Goal: Task Accomplishment & Management: Manage account settings

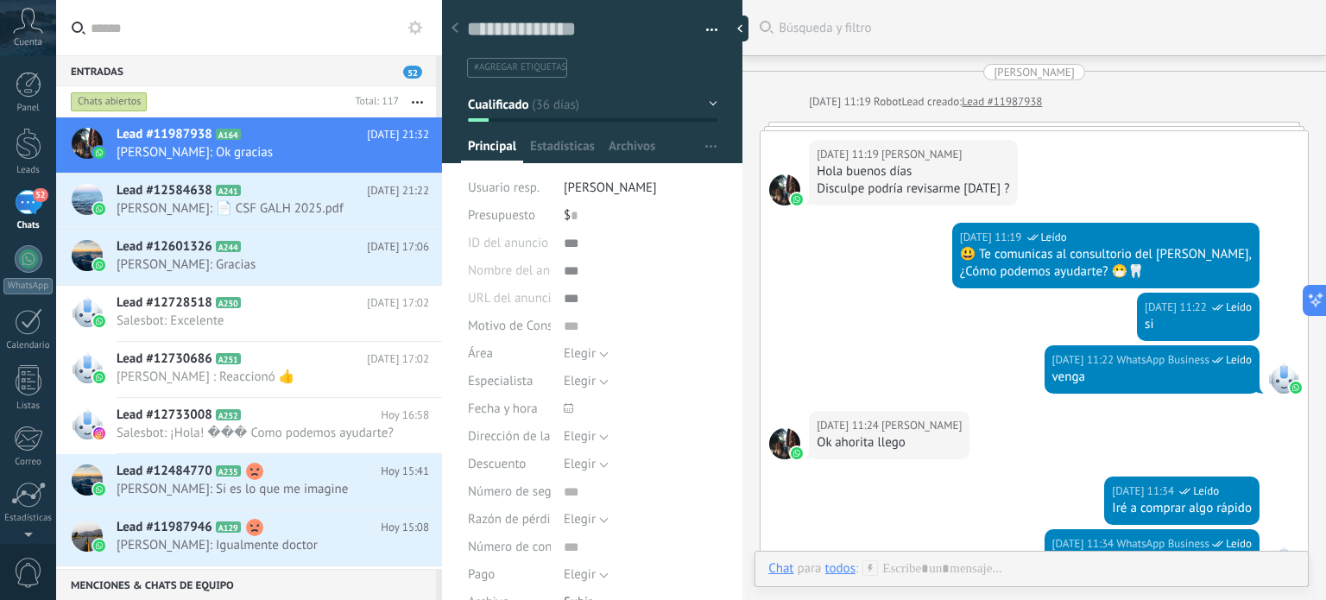
scroll to position [2010, 0]
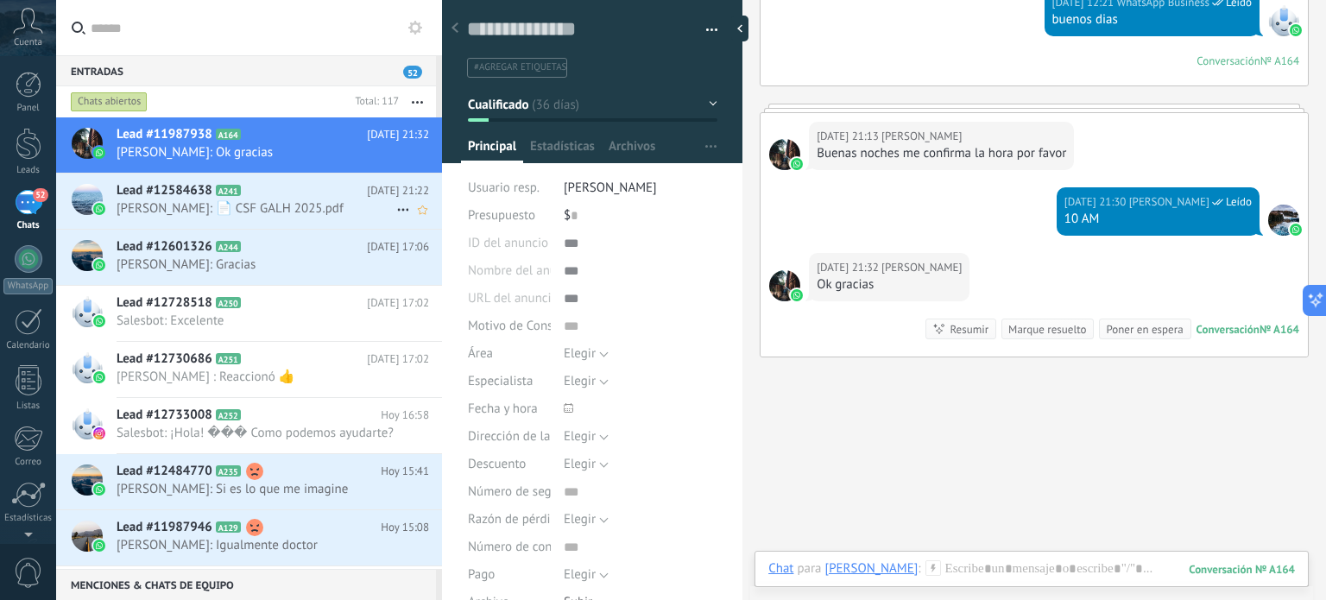
click at [209, 199] on span "Lead #12584638" at bounding box center [165, 190] width 96 height 17
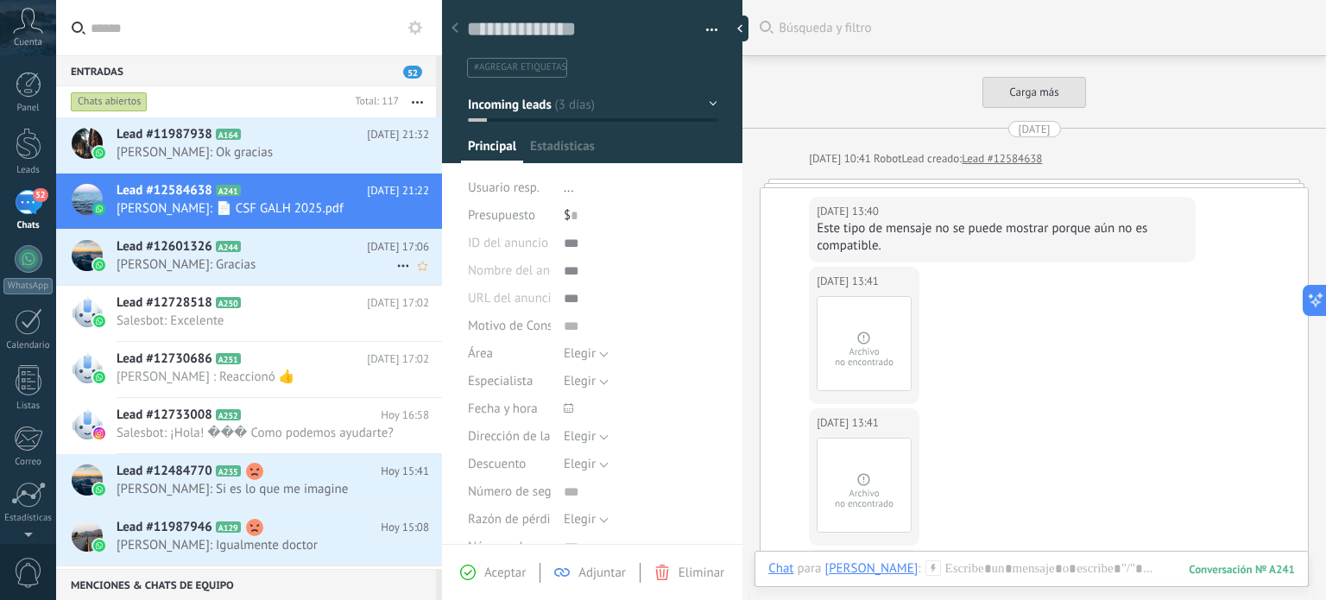
scroll to position [1314, 0]
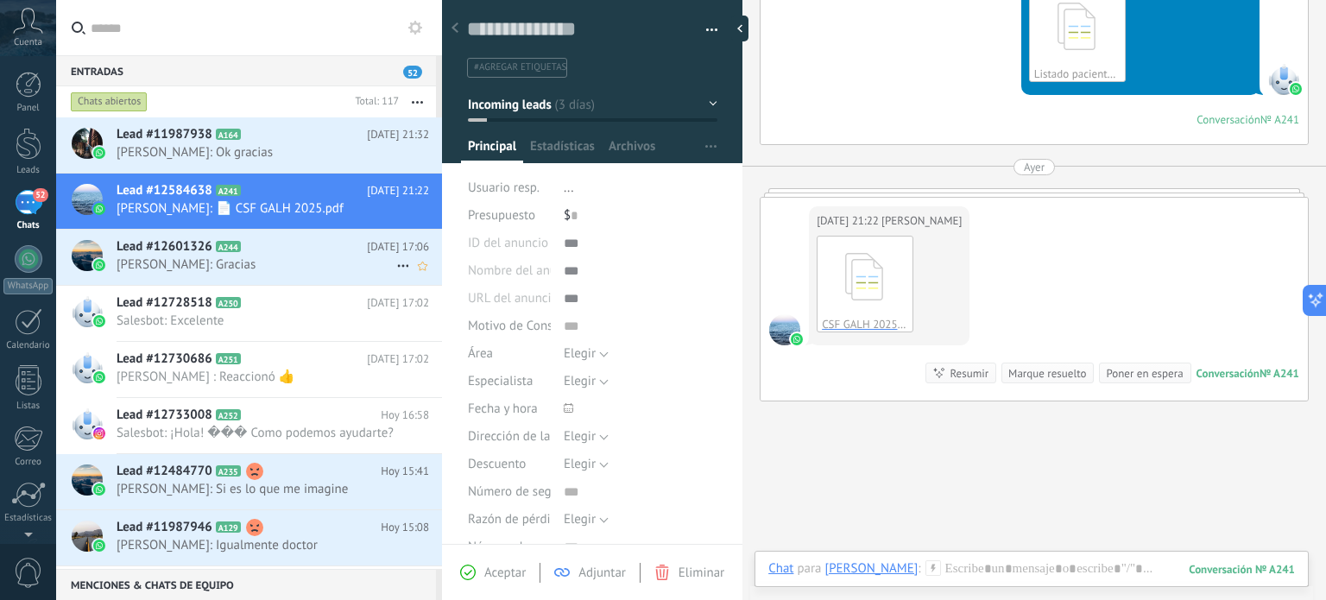
click at [172, 266] on span "[PERSON_NAME]: Gracias" at bounding box center [257, 264] width 280 height 16
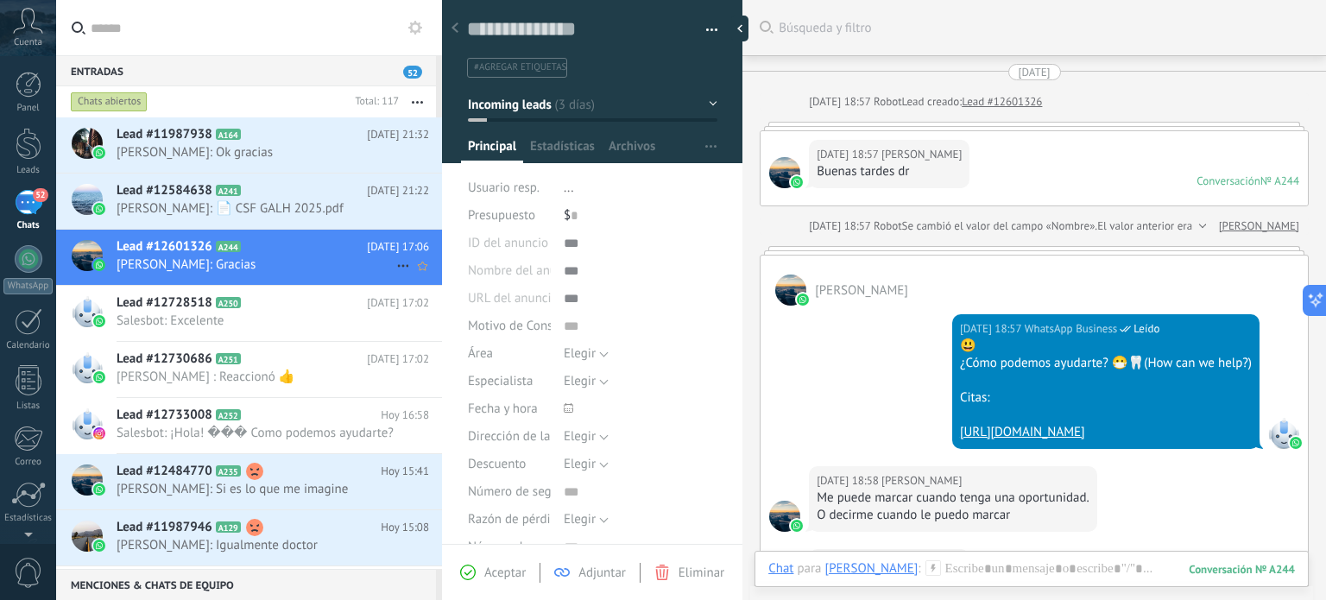
scroll to position [773, 0]
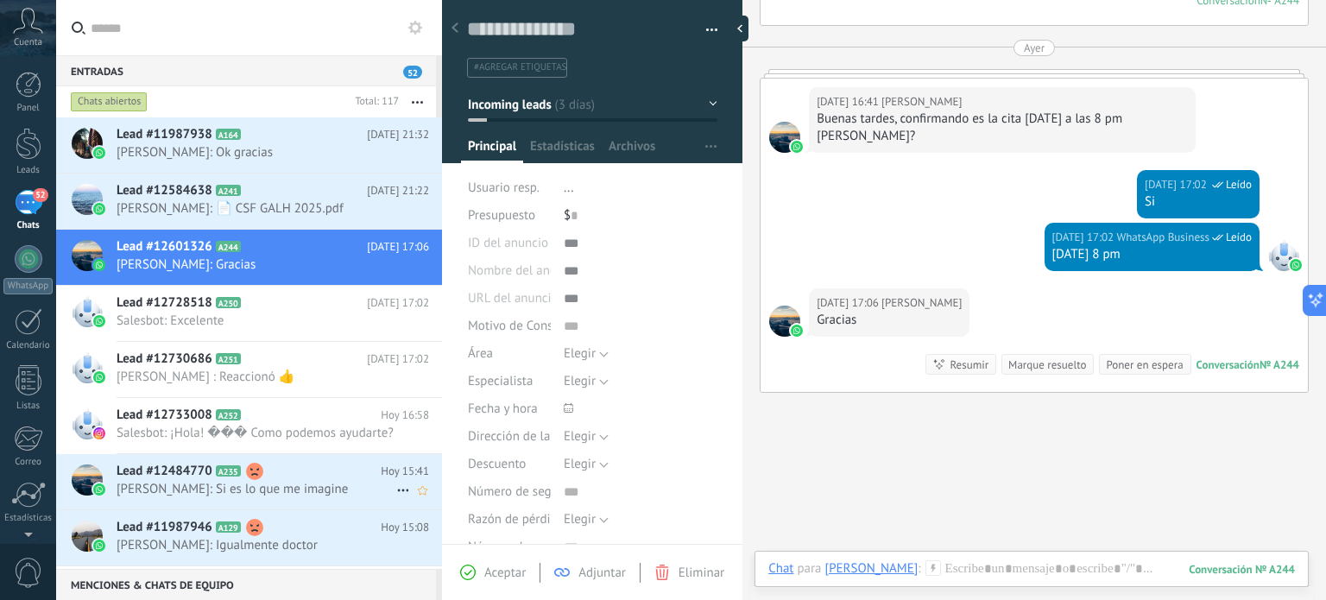
click at [190, 480] on span "Lead #12484770" at bounding box center [165, 471] width 96 height 17
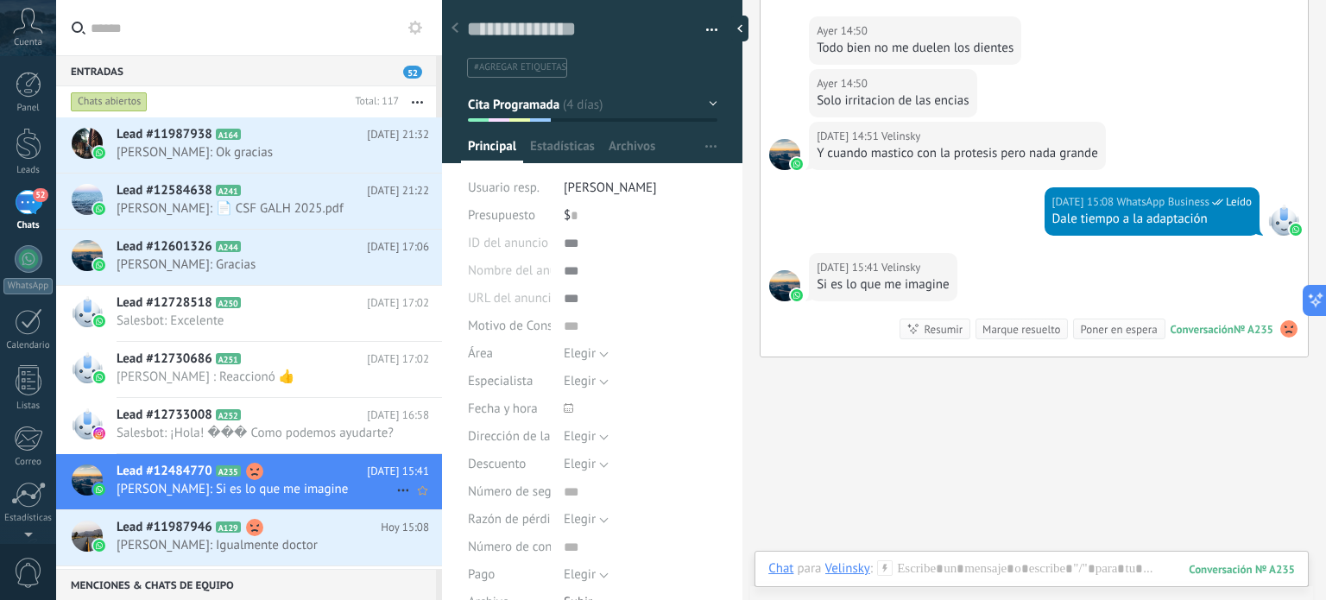
scroll to position [25, 0]
click at [166, 536] on span "Lead #11987946" at bounding box center [165, 527] width 96 height 17
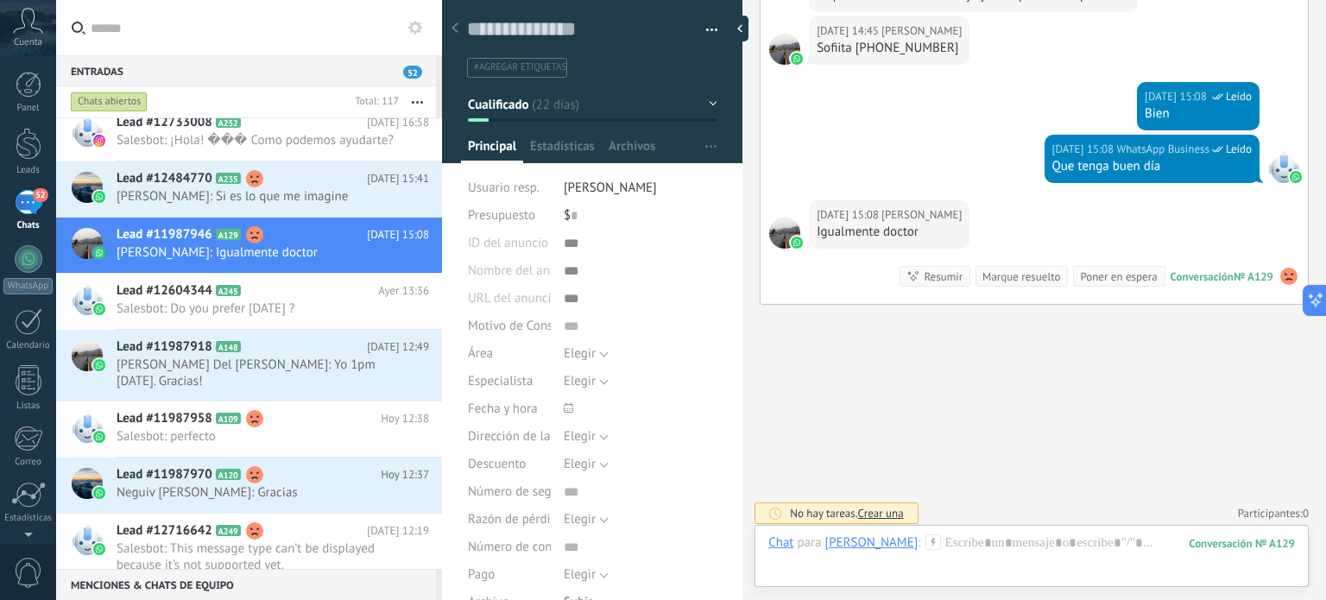
scroll to position [142, 0]
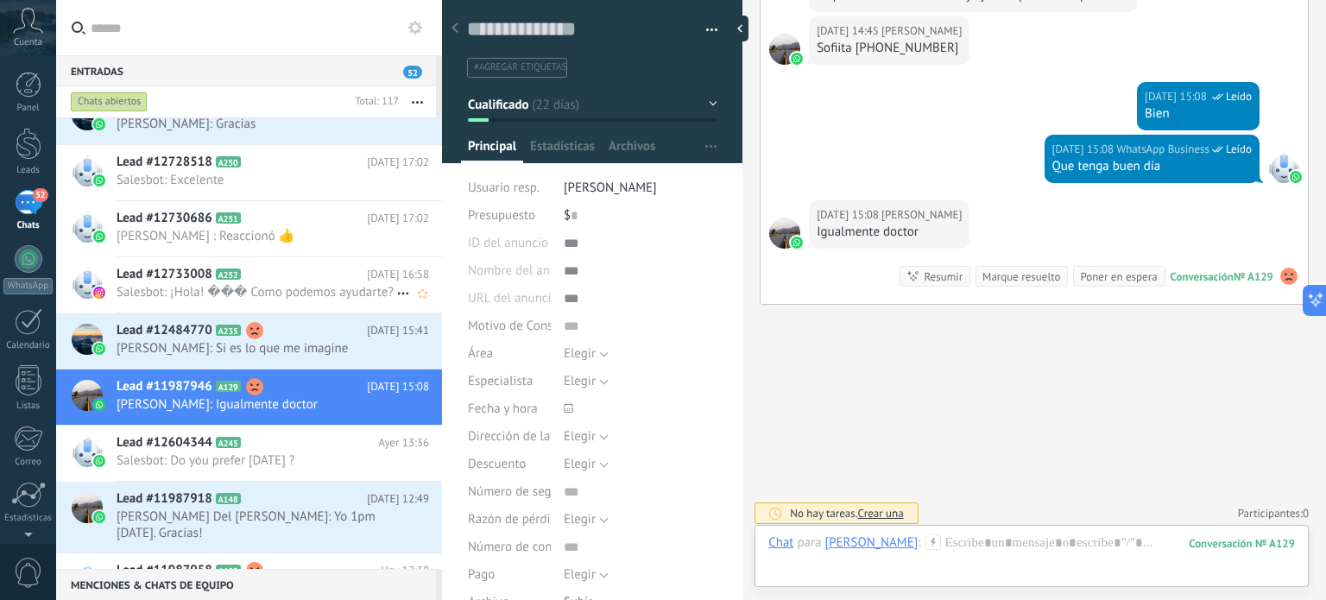
click at [314, 300] on span "Salesbot: ¡Hola! ��� Como podemos ayudarte?" at bounding box center [257, 292] width 280 height 16
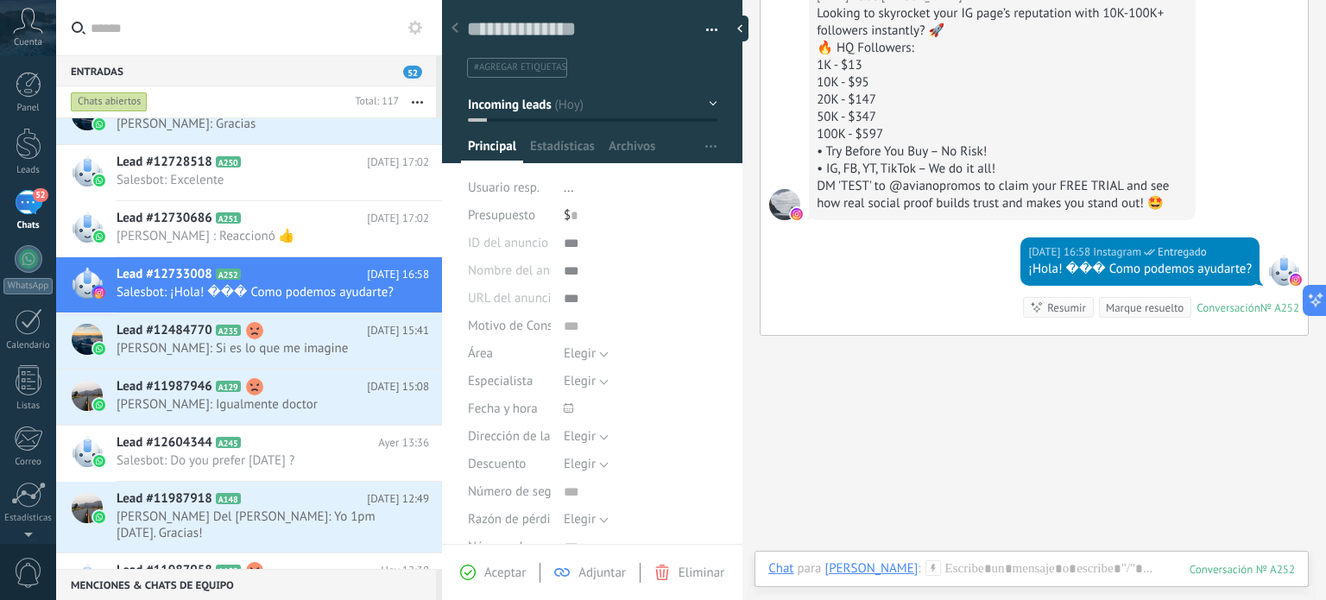
scroll to position [193, 0]
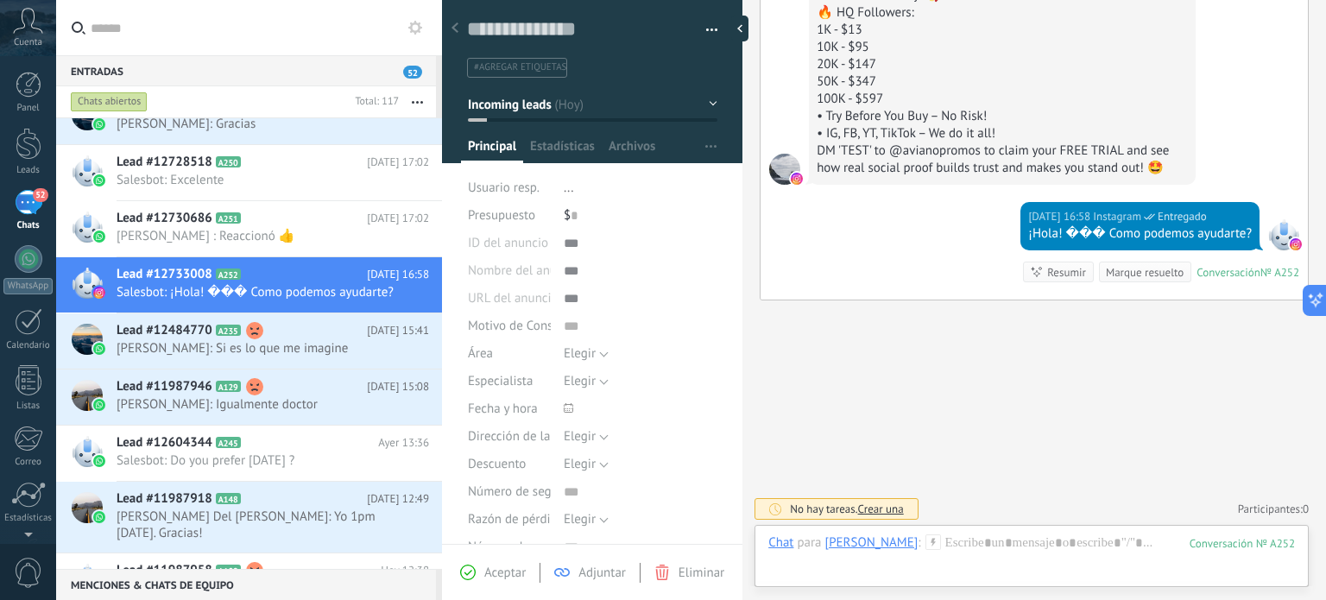
click at [698, 37] on button "button" at bounding box center [705, 30] width 25 height 26
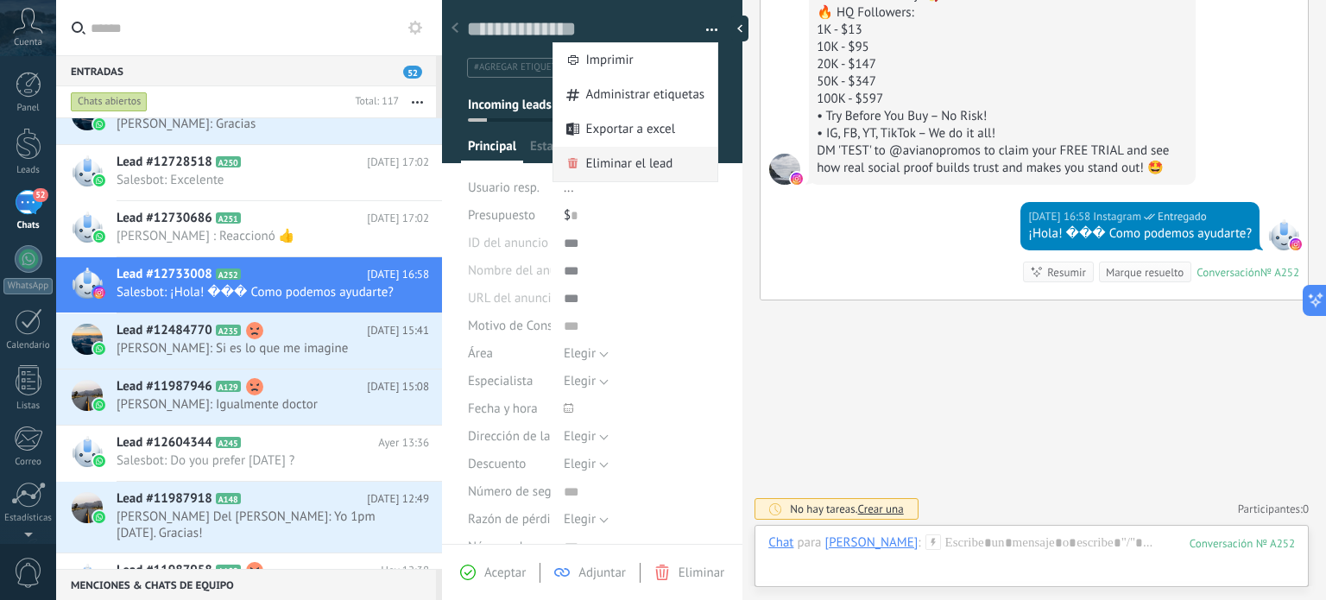
click at [628, 153] on span "Eliminar el lead" at bounding box center [629, 164] width 87 height 35
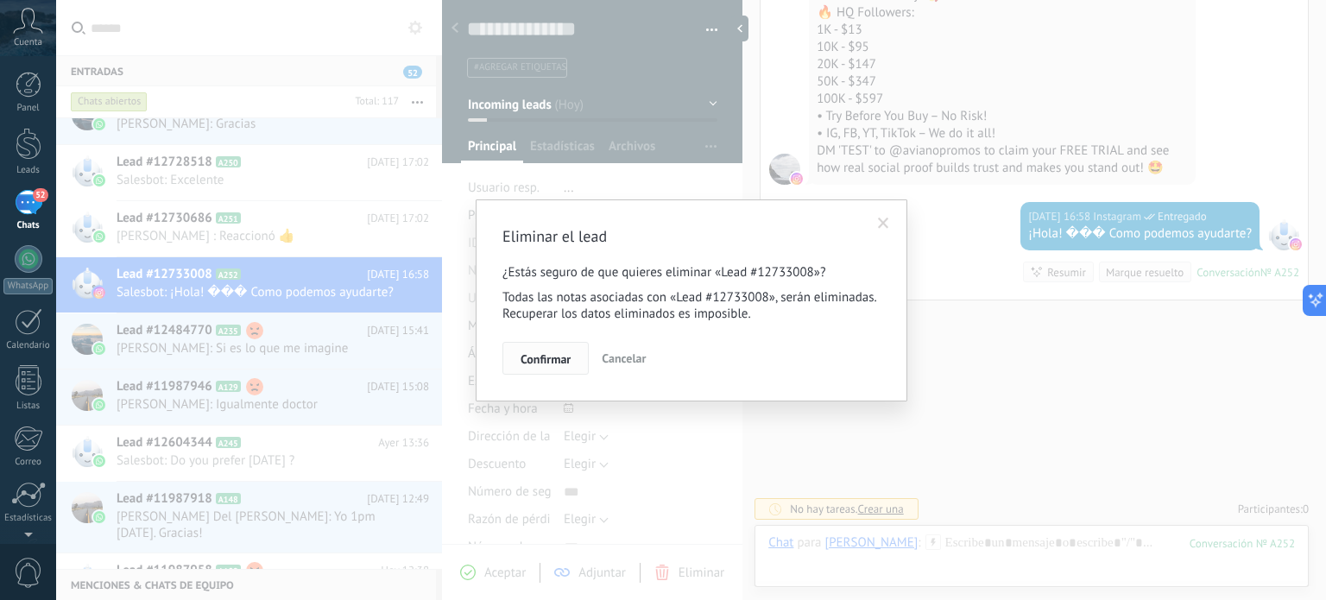
click at [558, 356] on span "Confirmar" at bounding box center [546, 359] width 50 height 12
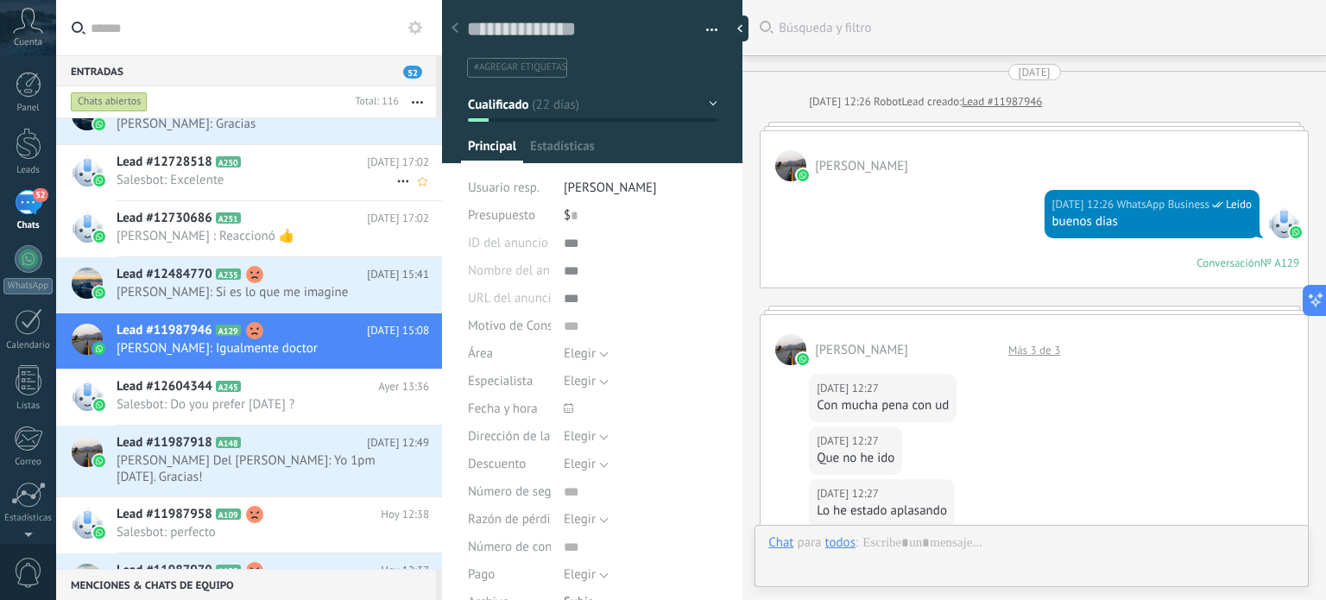
type textarea "**********"
